Goal: Task Accomplishment & Management: Manage account settings

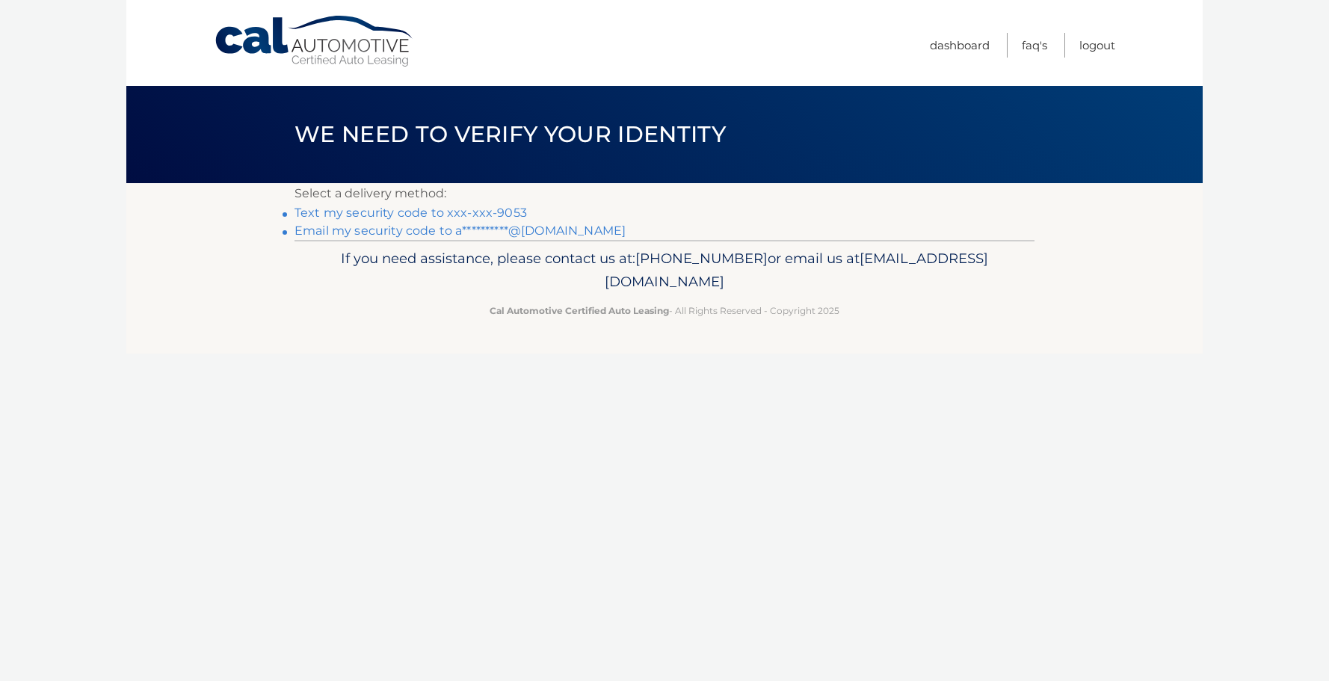
click at [469, 219] on link "Text my security code to xxx-xxx-9053" at bounding box center [411, 213] width 232 height 14
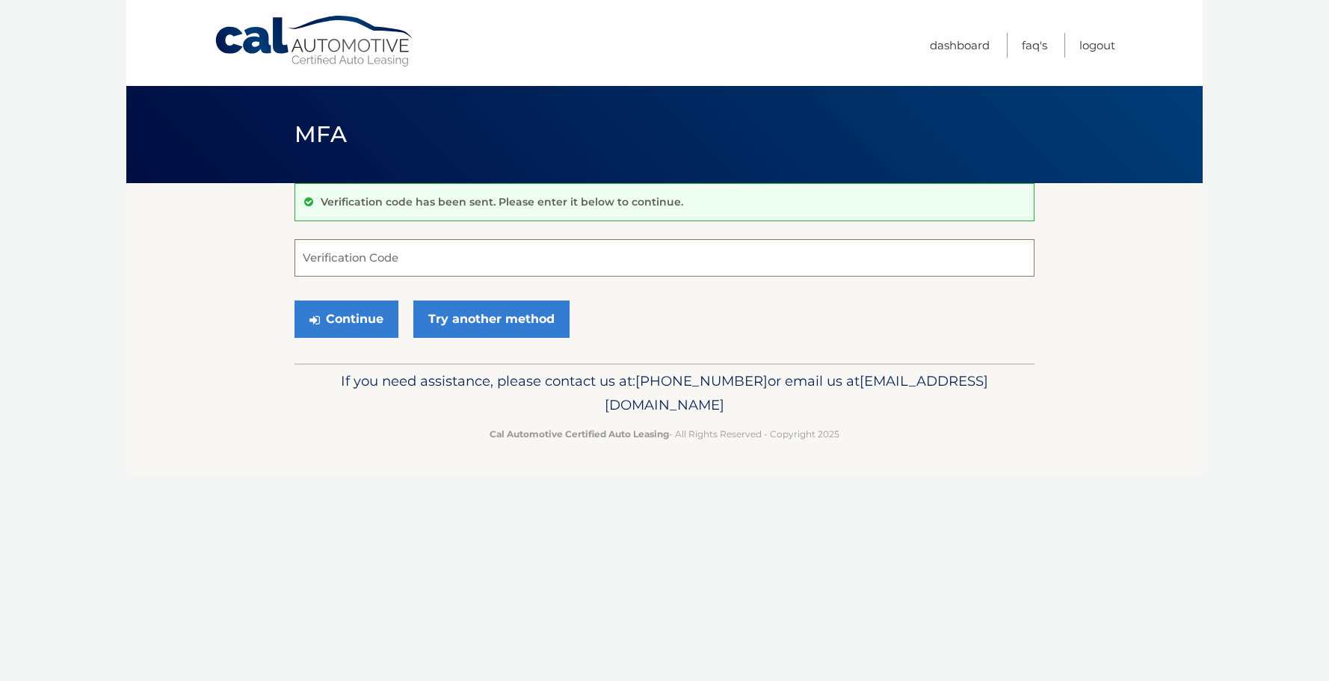
click at [457, 262] on input "Verification Code" at bounding box center [665, 257] width 740 height 37
type input "701596"
click at [295, 301] on button "Continue" at bounding box center [347, 319] width 104 height 37
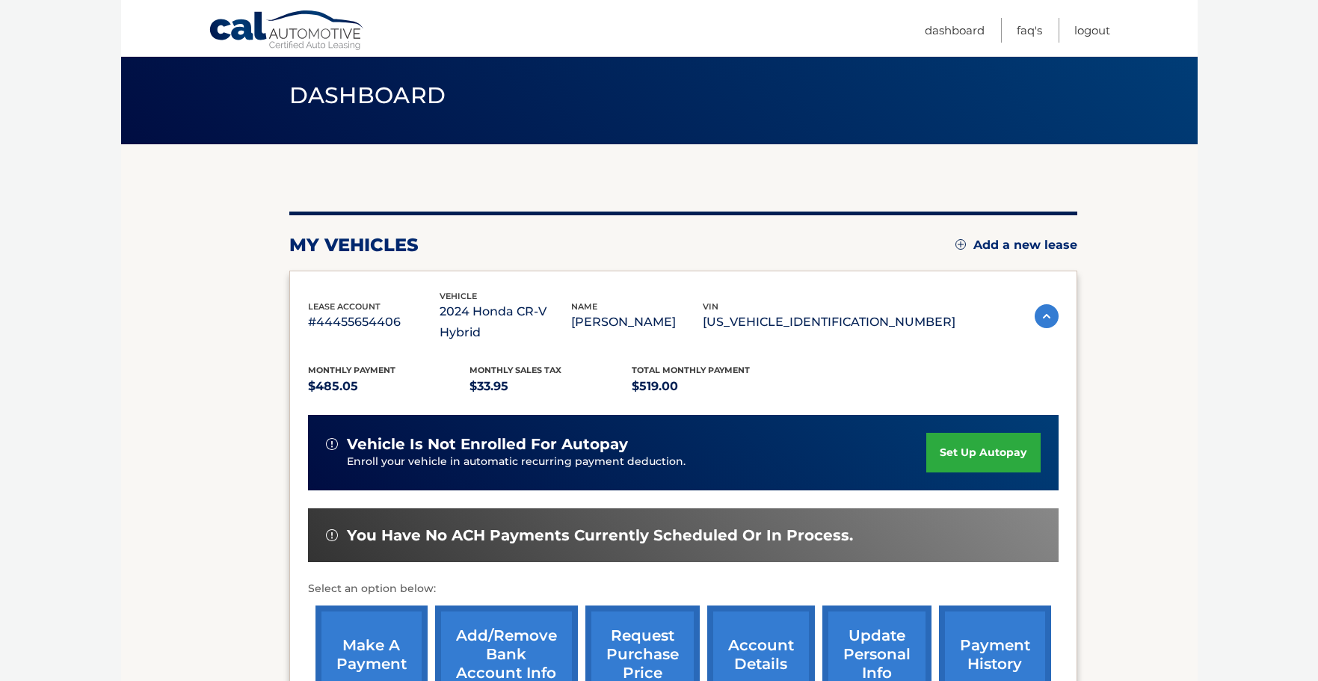
scroll to position [150, 0]
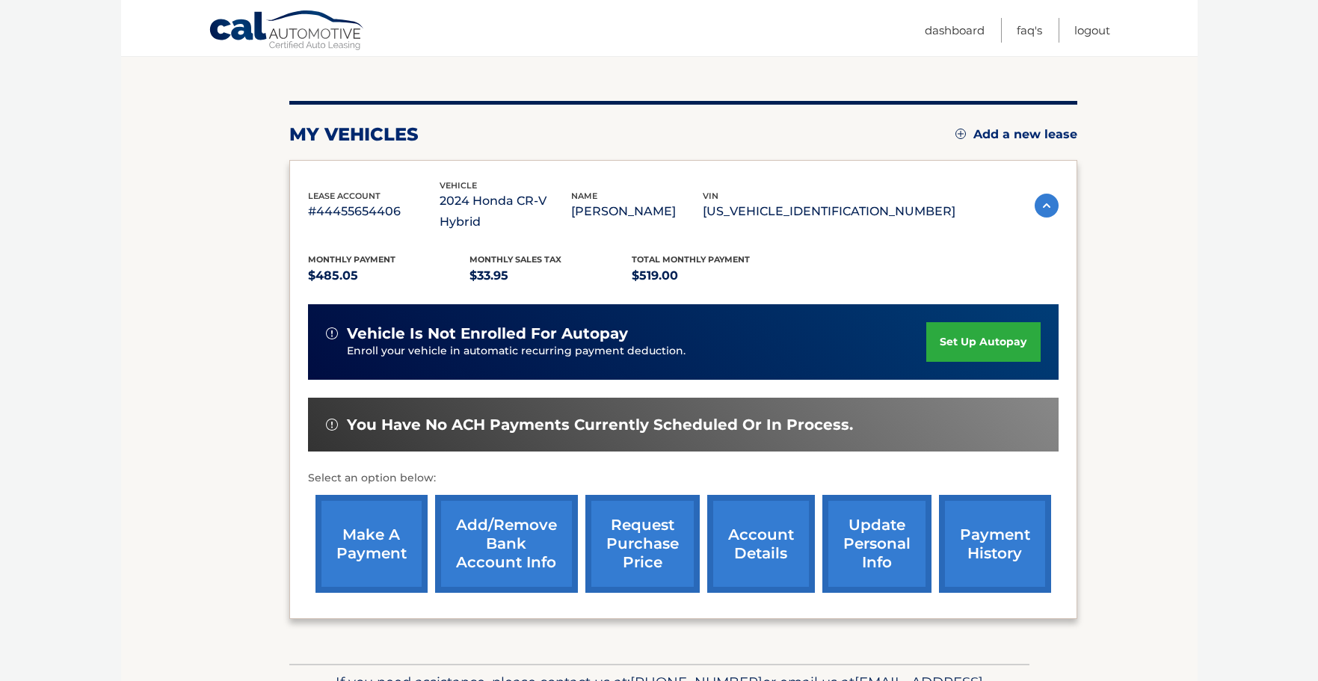
click at [374, 511] on link "make a payment" at bounding box center [371, 544] width 112 height 98
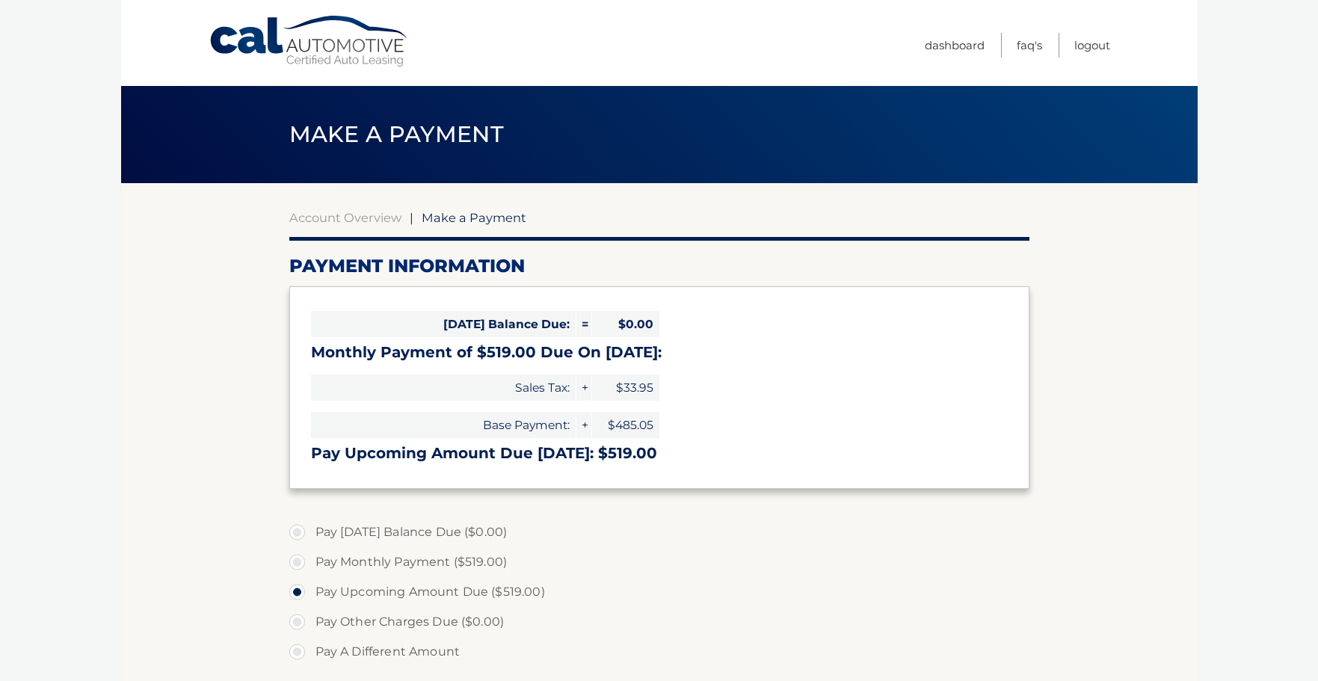
select select "NmVjMjQ4MDUtYWQ5YS00YjFhLWIxYzUtMDNiZmY2YWFmNzQ3"
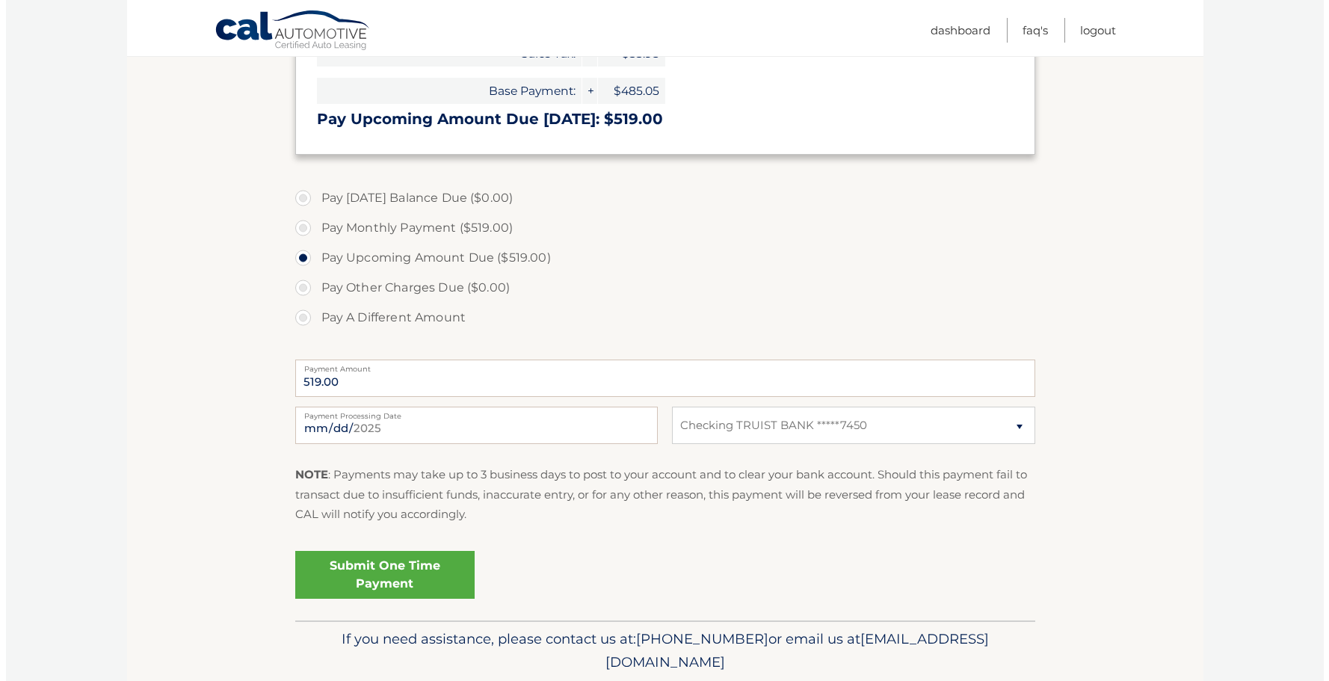
scroll to position [374, 0]
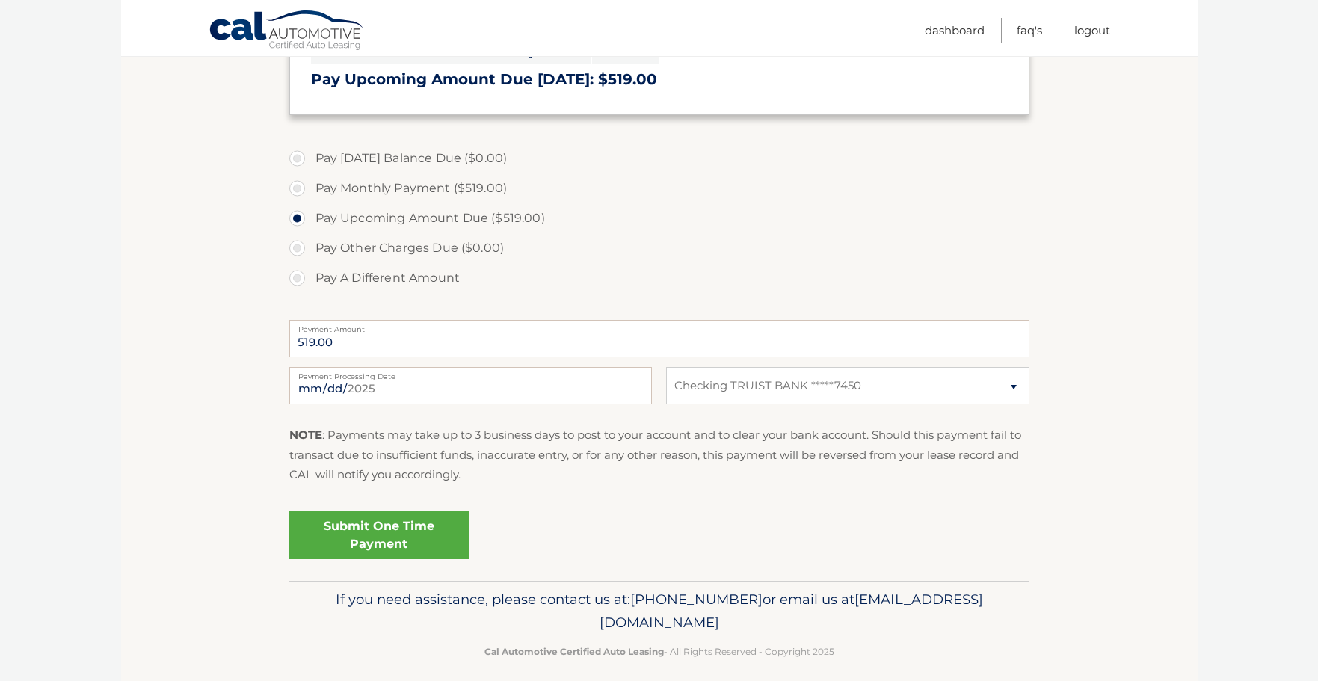
click at [426, 559] on link "Submit One Time Payment" at bounding box center [378, 535] width 179 height 48
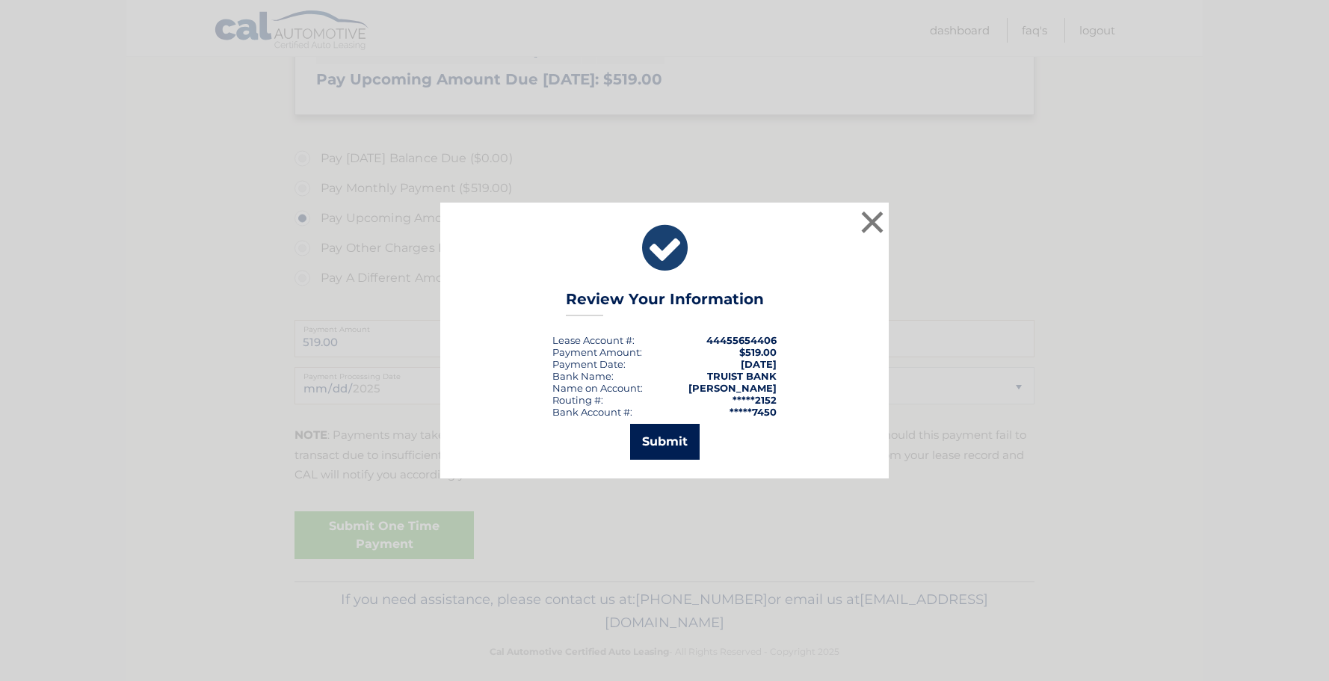
click at [661, 447] on button "Submit" at bounding box center [665, 442] width 70 height 36
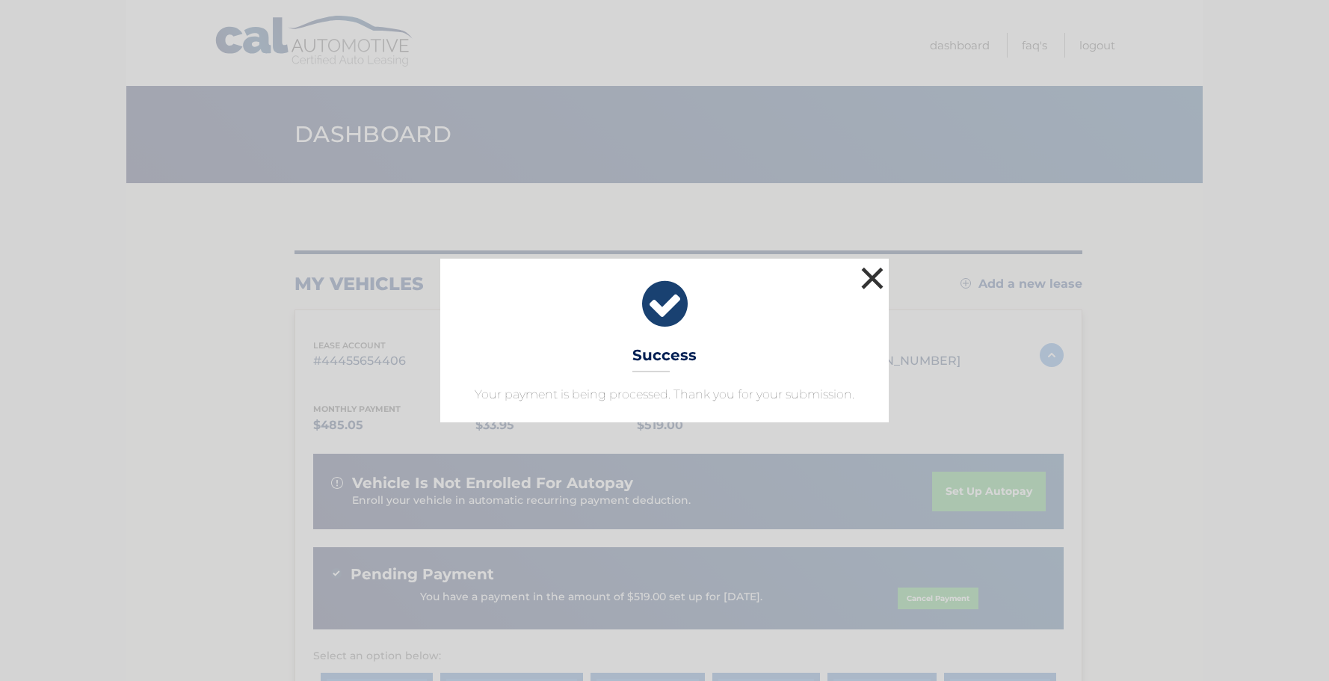
click at [869, 263] on button "×" at bounding box center [872, 278] width 30 height 30
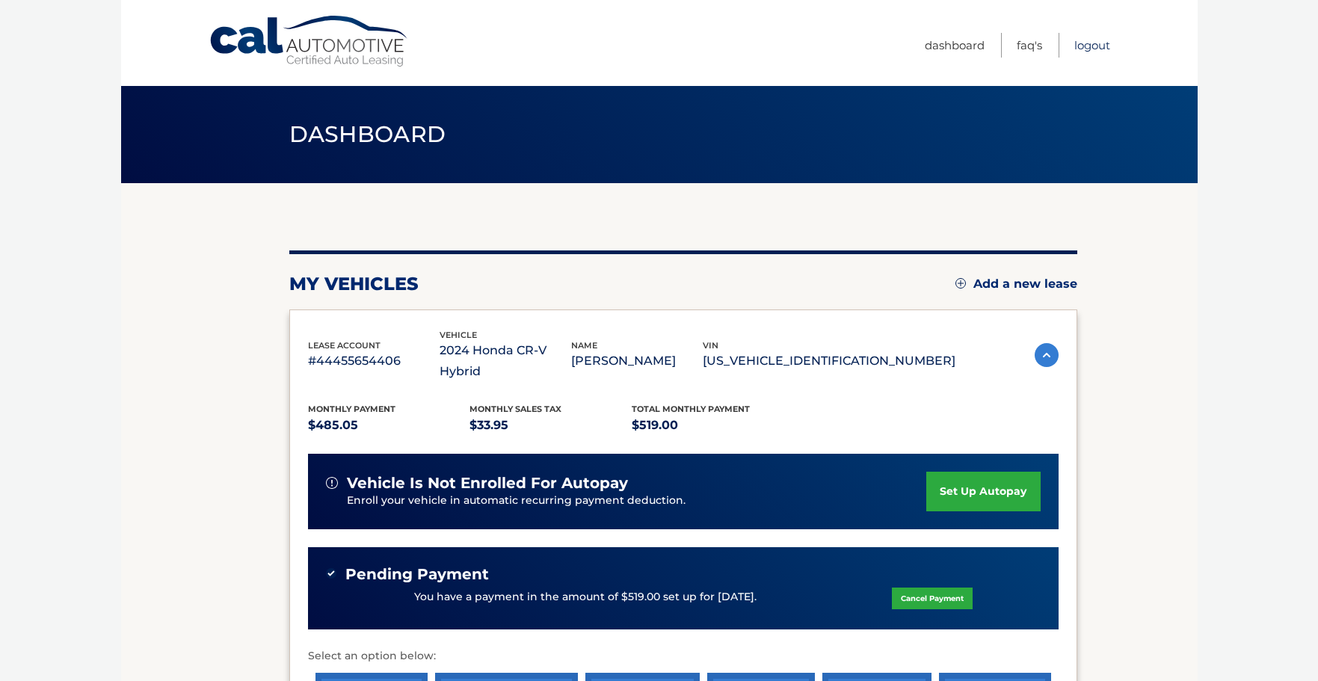
click at [1087, 40] on link "Logout" at bounding box center [1092, 45] width 36 height 25
